Goal: Transaction & Acquisition: Obtain resource

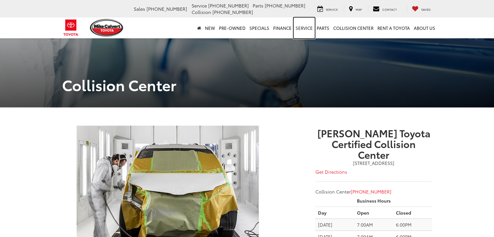
click at [301, 30] on link "Service" at bounding box center [304, 28] width 21 height 21
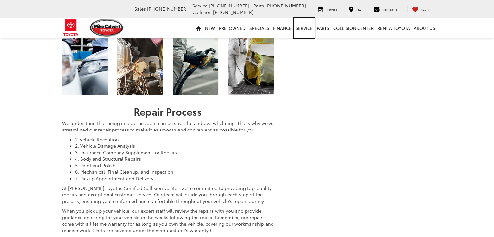
scroll to position [634, 0]
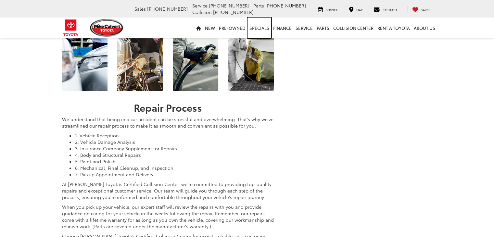
click at [260, 29] on link "Specials" at bounding box center [259, 28] width 24 height 21
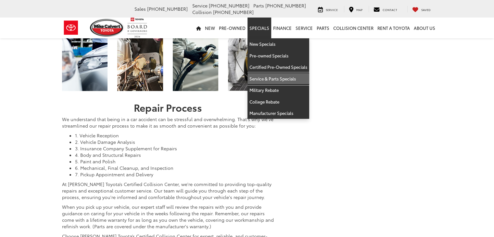
click at [266, 78] on link "Service & Parts Specials" at bounding box center [278, 79] width 62 height 12
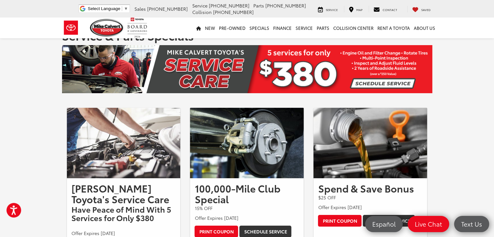
scroll to position [130, 0]
